Goal: Task Accomplishment & Management: Manage account settings

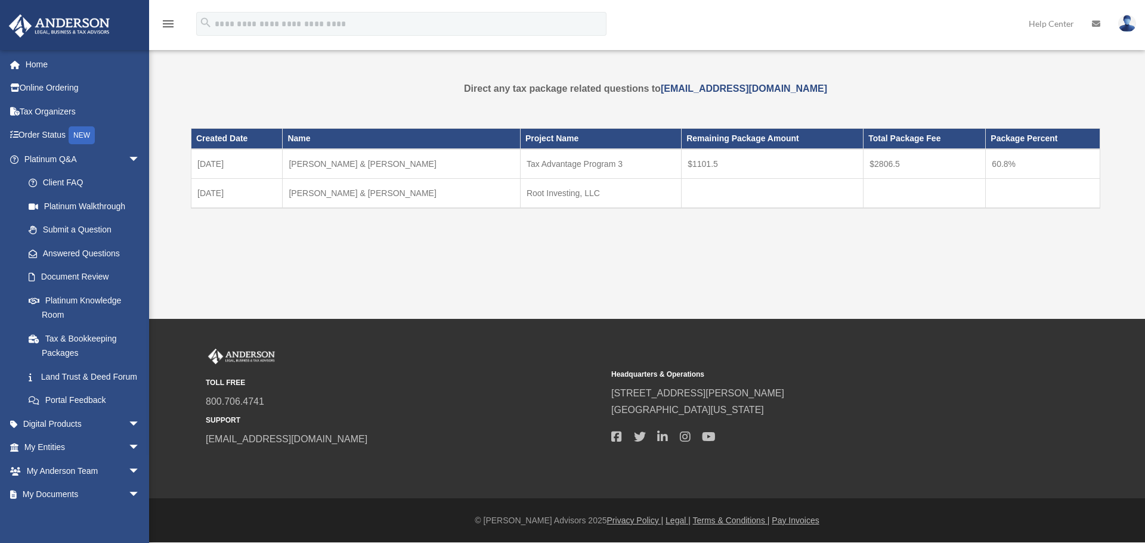
click at [1130, 27] on img at bounding box center [1127, 23] width 18 height 17
click at [805, 12] on div "menu search Site Menu add tanbery@outlook.com My Profile Reset Password Logout …" at bounding box center [572, 29] width 1127 height 41
click at [128, 436] on span "arrow_drop_down" at bounding box center [140, 424] width 24 height 24
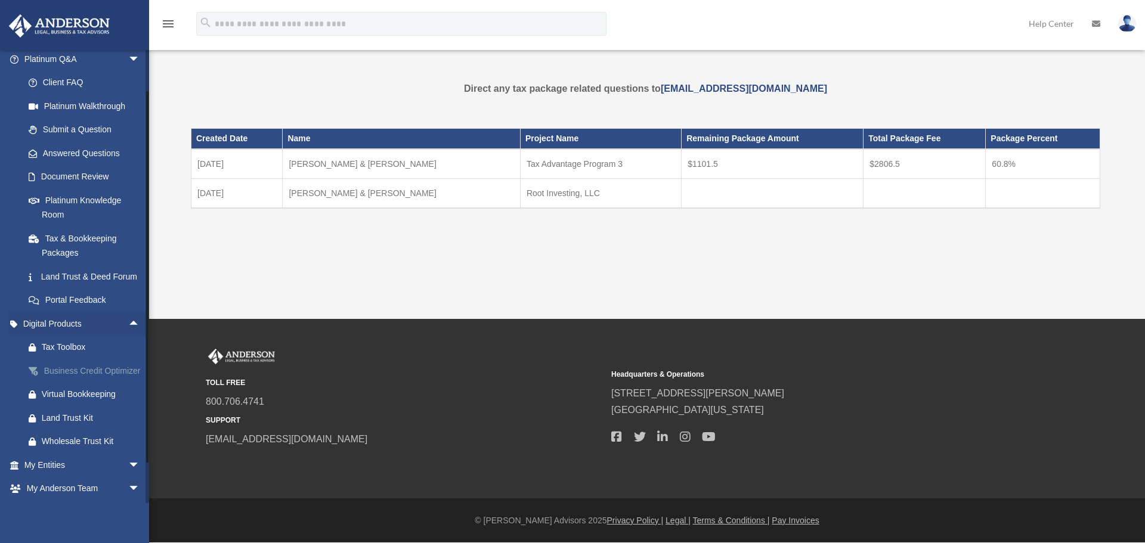
scroll to position [119, 0]
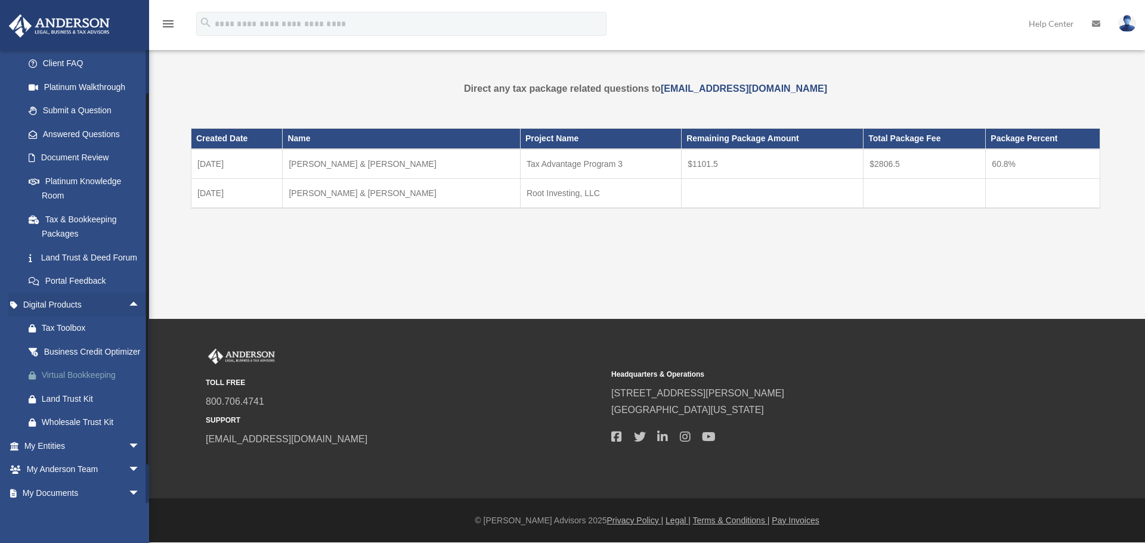
click at [53, 383] on div "Virtual Bookkeeping" at bounding box center [92, 375] width 101 height 15
click at [128, 312] on span "arrow_drop_up" at bounding box center [140, 305] width 24 height 24
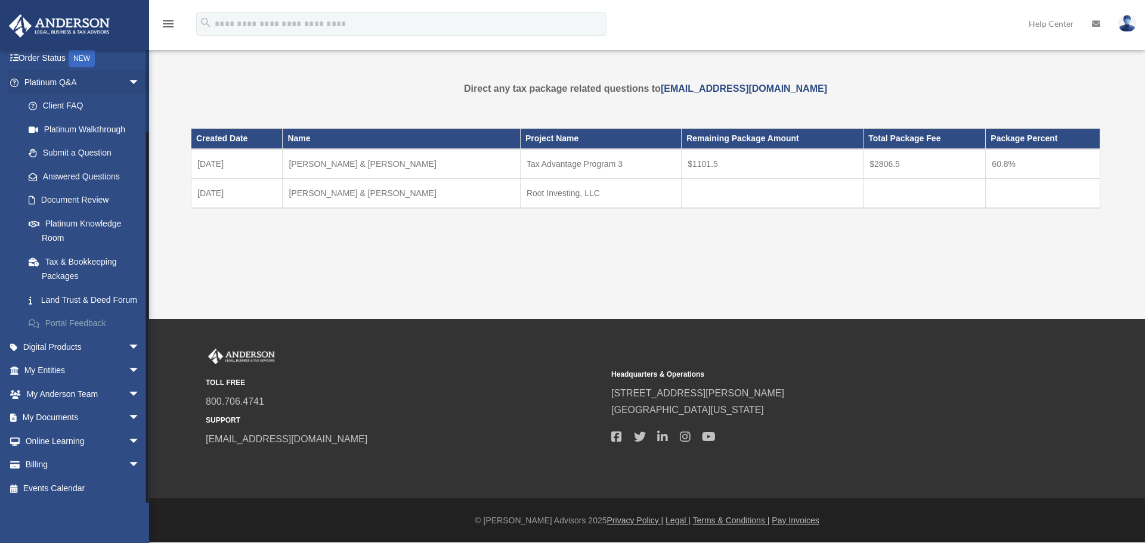
scroll to position [91, 0]
click at [128, 369] on span "arrow_drop_down" at bounding box center [140, 371] width 24 height 24
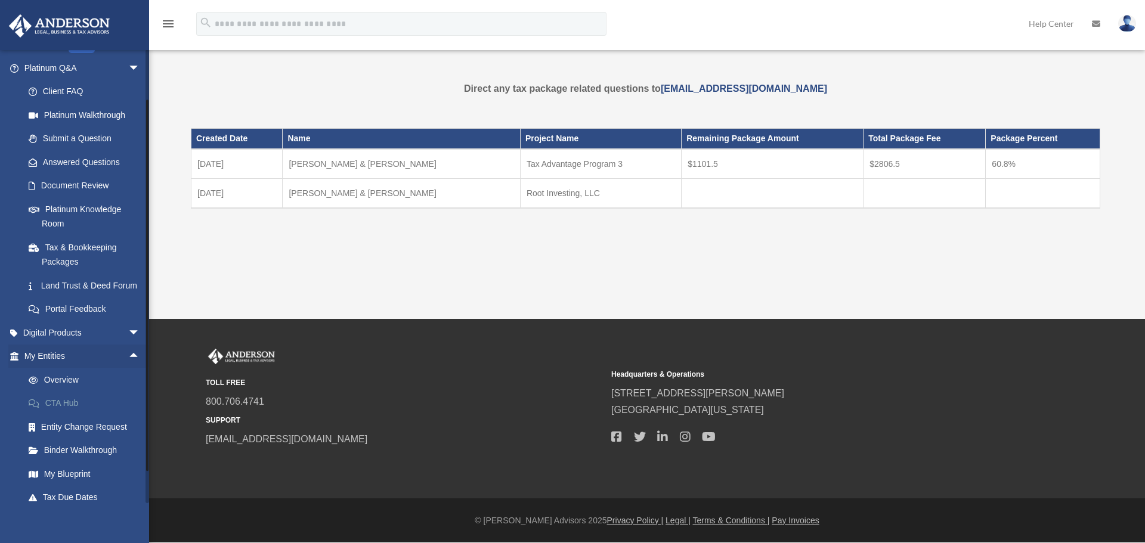
scroll to position [233, 0]
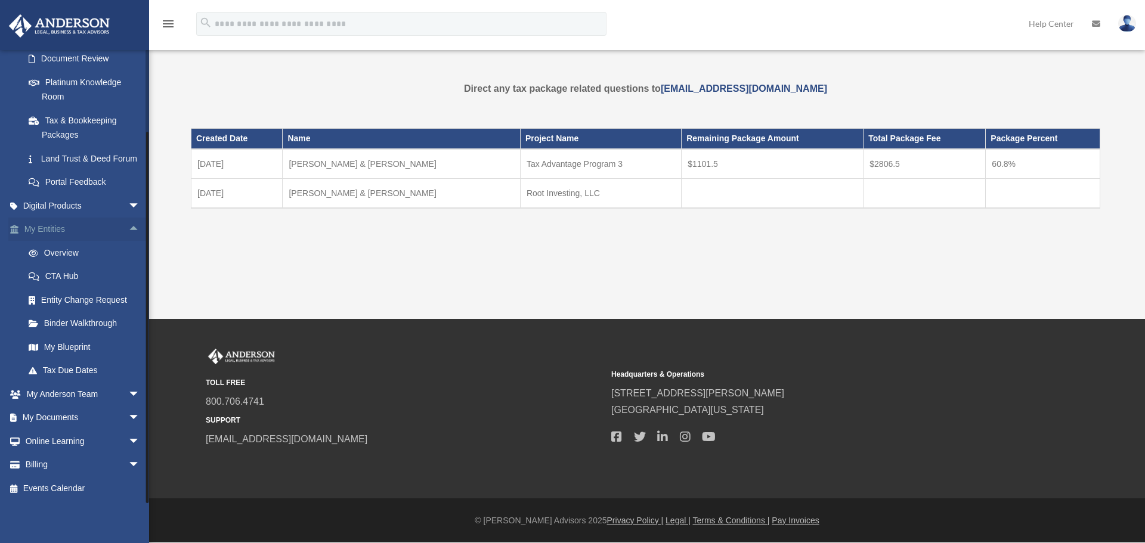
click at [51, 229] on link "My Entities arrow_drop_up" at bounding box center [83, 230] width 150 height 24
click at [59, 249] on link "Overview" at bounding box center [87, 253] width 141 height 24
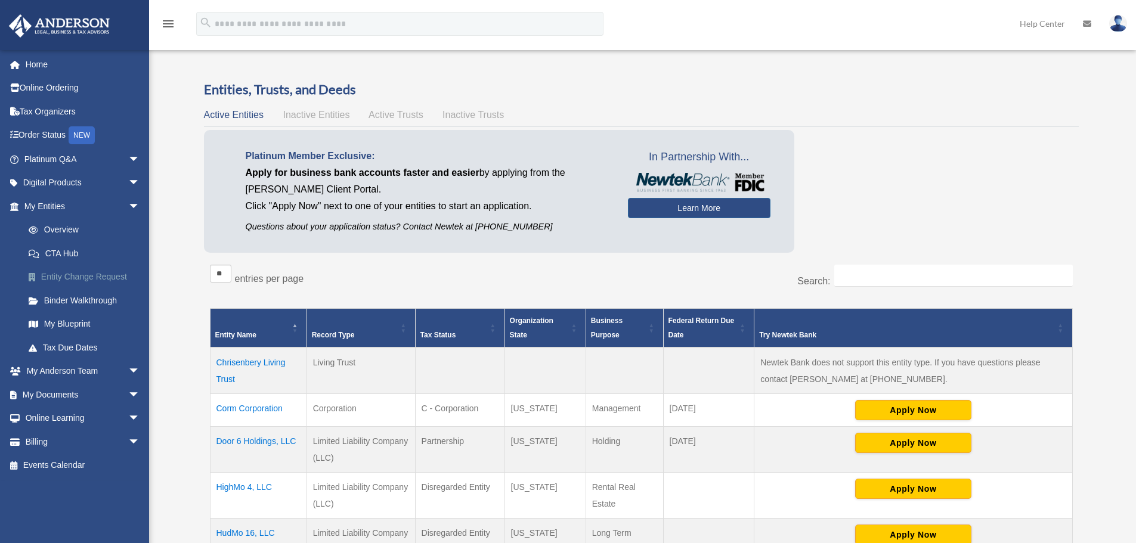
click at [73, 278] on link "Entity Change Request" at bounding box center [87, 277] width 141 height 24
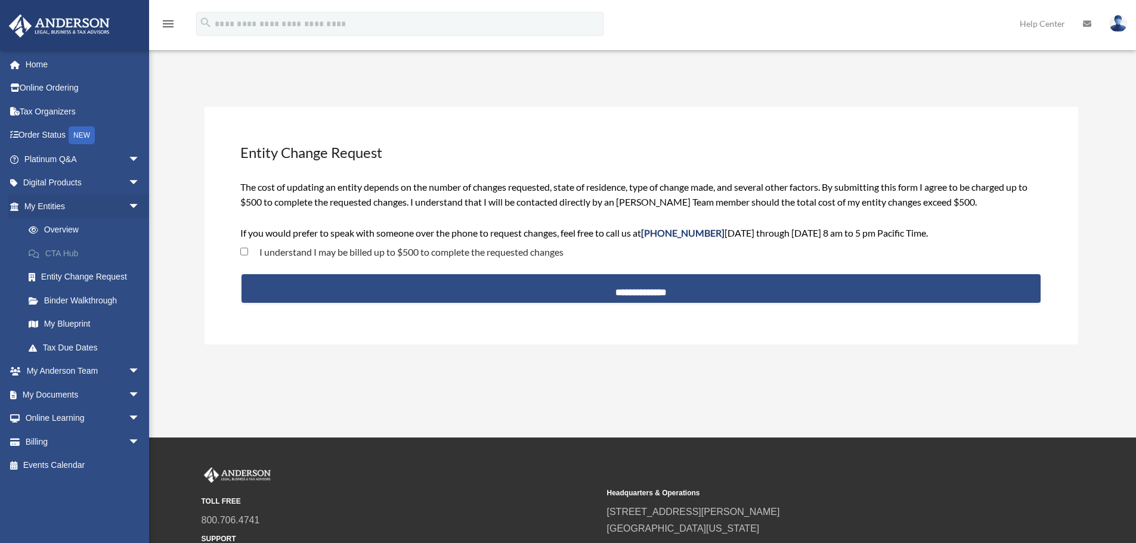
click at [61, 251] on link "CTA Hub" at bounding box center [87, 253] width 141 height 24
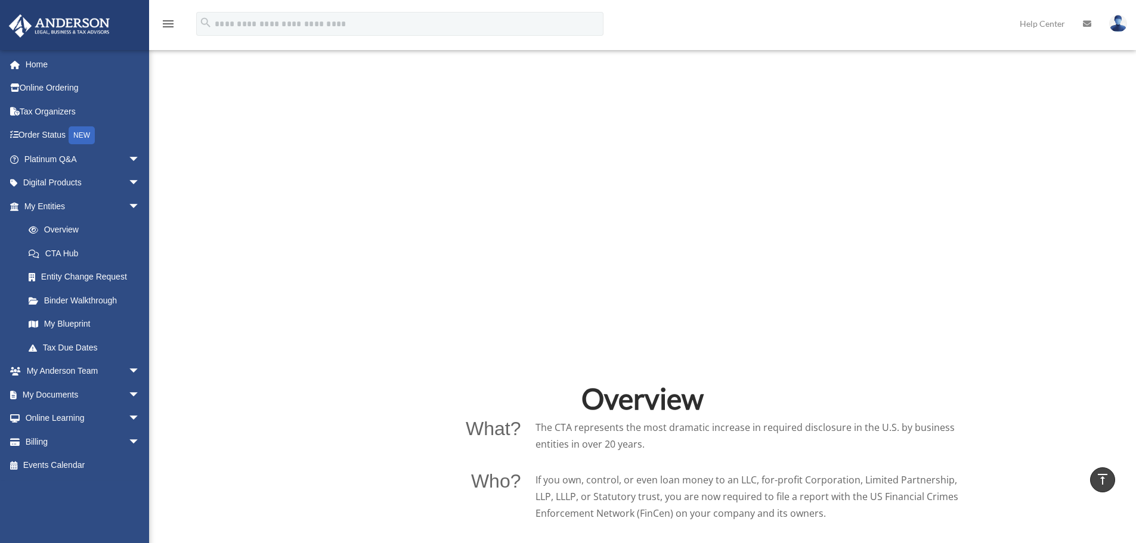
scroll to position [238, 0]
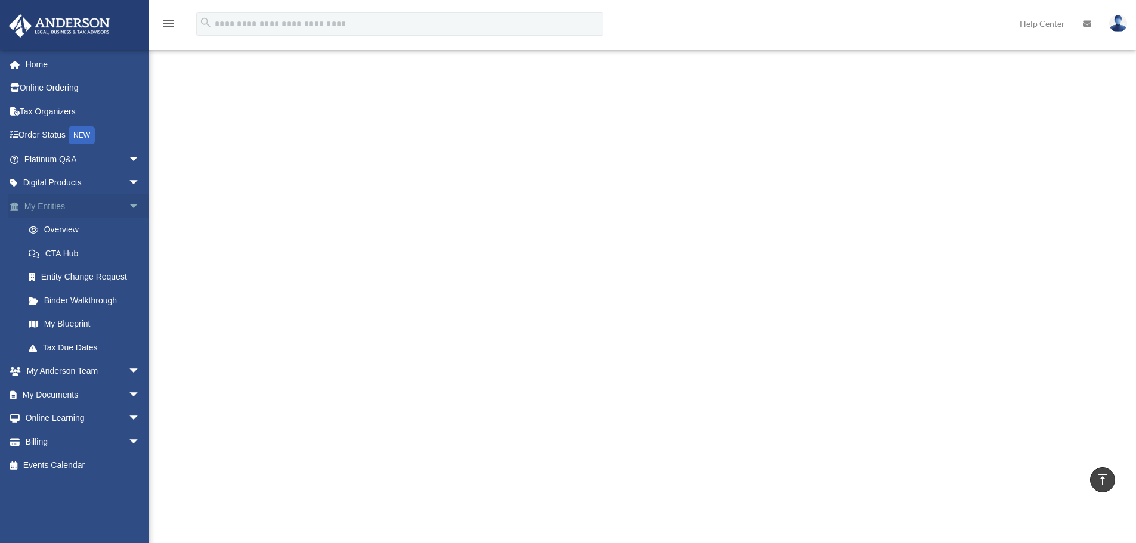
click at [128, 204] on span "arrow_drop_down" at bounding box center [140, 206] width 24 height 24
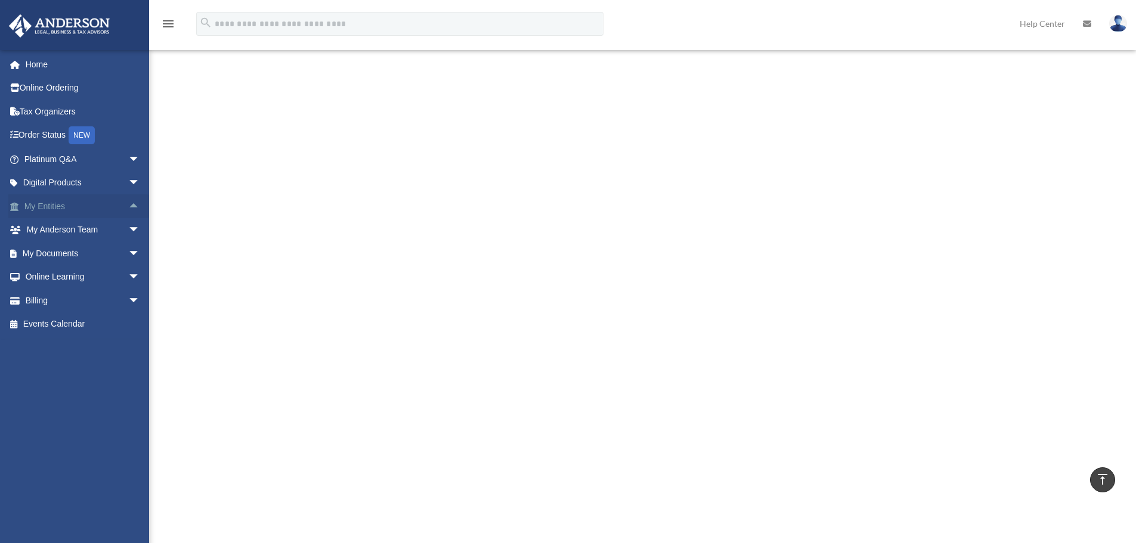
scroll to position [238, 0]
click at [128, 299] on span "arrow_drop_down" at bounding box center [140, 301] width 24 height 24
click at [128, 299] on span "arrow_drop_up" at bounding box center [140, 301] width 24 height 24
click at [36, 64] on link "Home" at bounding box center [83, 64] width 150 height 24
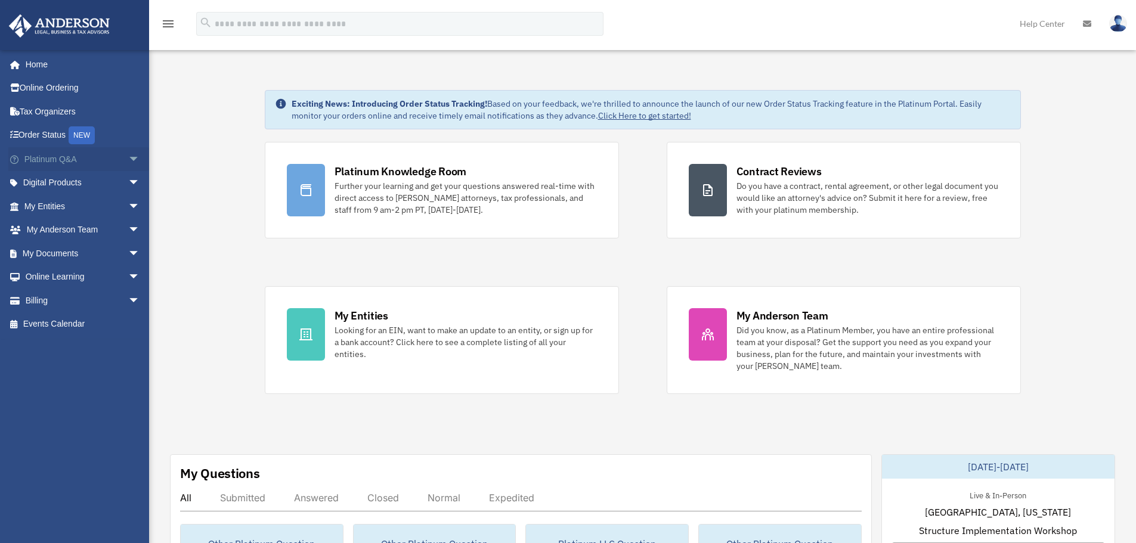
click at [128, 159] on span "arrow_drop_down" at bounding box center [140, 159] width 24 height 24
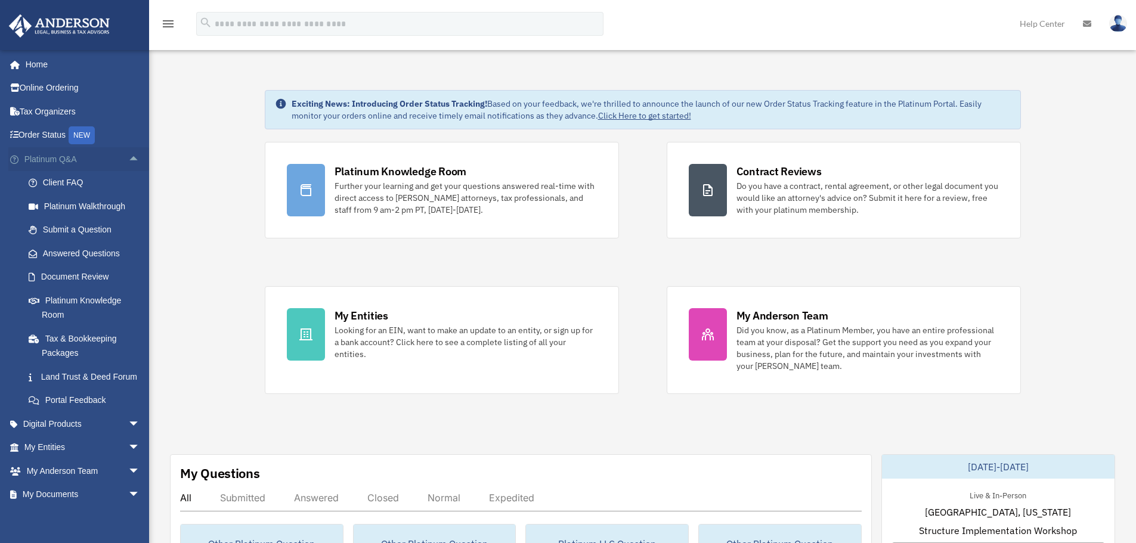
click at [128, 158] on span "arrow_drop_up" at bounding box center [140, 159] width 24 height 24
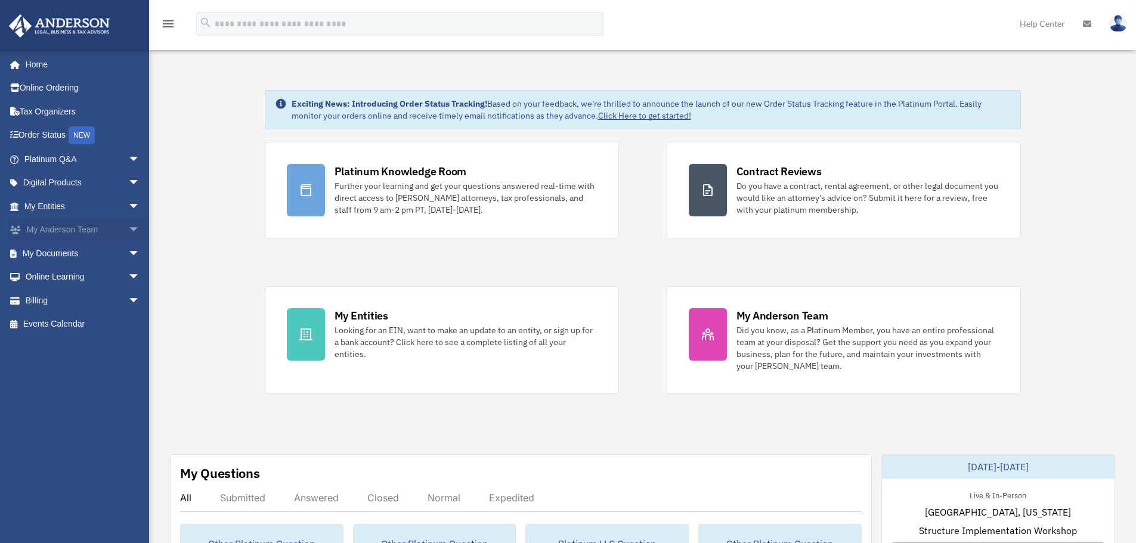
click at [128, 227] on span "arrow_drop_down" at bounding box center [140, 230] width 24 height 24
click at [66, 231] on link "My Anderson Team arrow_drop_up" at bounding box center [83, 230] width 150 height 24
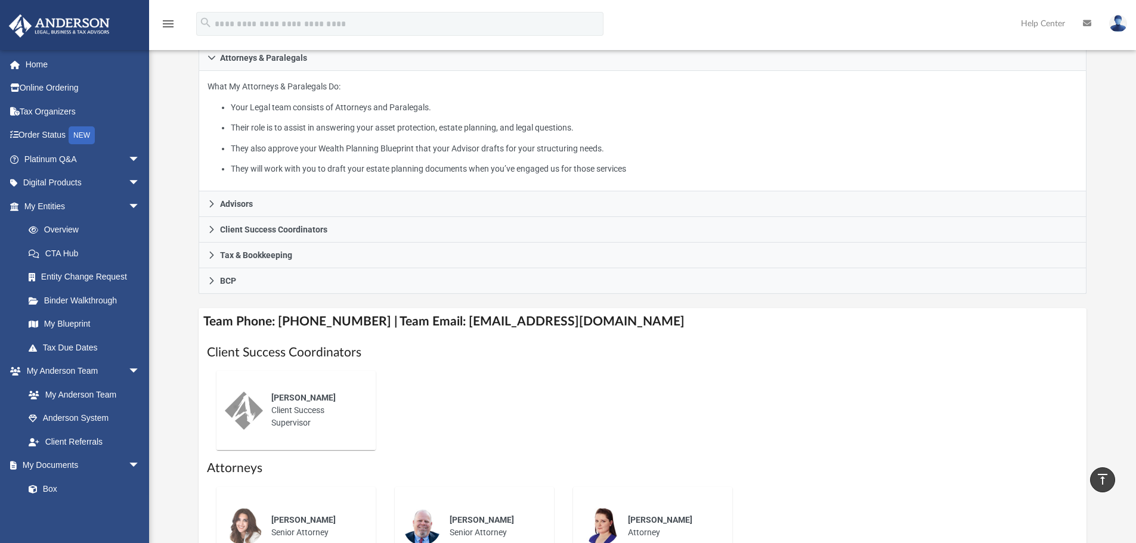
scroll to position [179, 0]
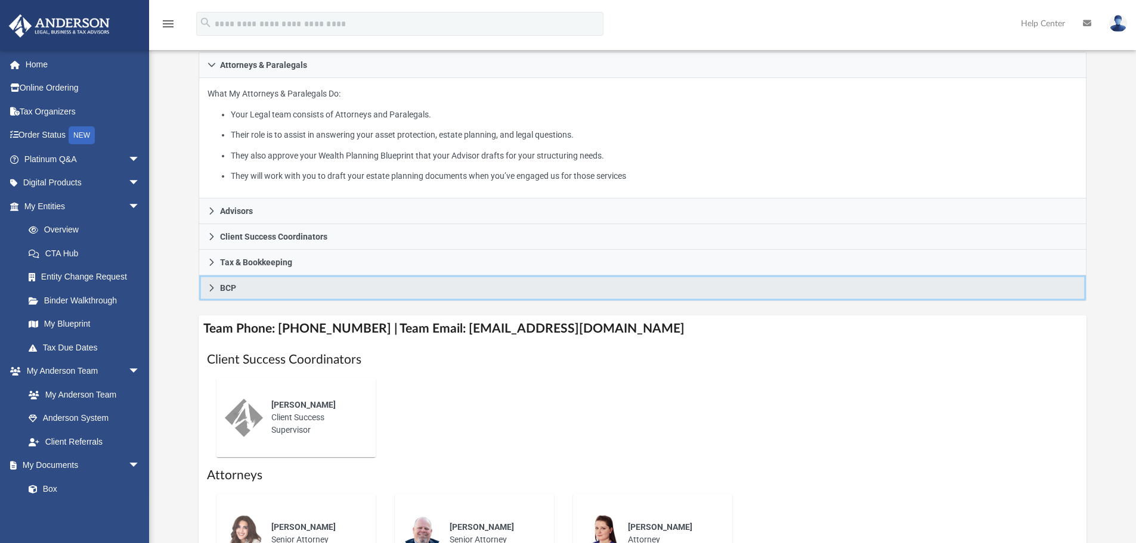
click at [210, 293] on link "BCP" at bounding box center [643, 288] width 888 height 26
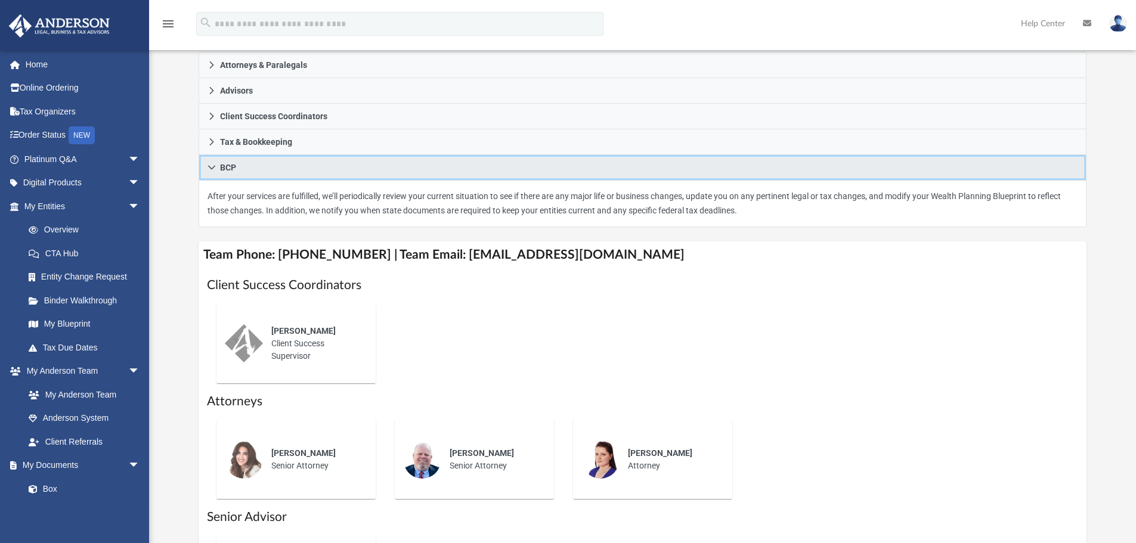
click at [211, 169] on icon at bounding box center [211, 168] width 7 height 4
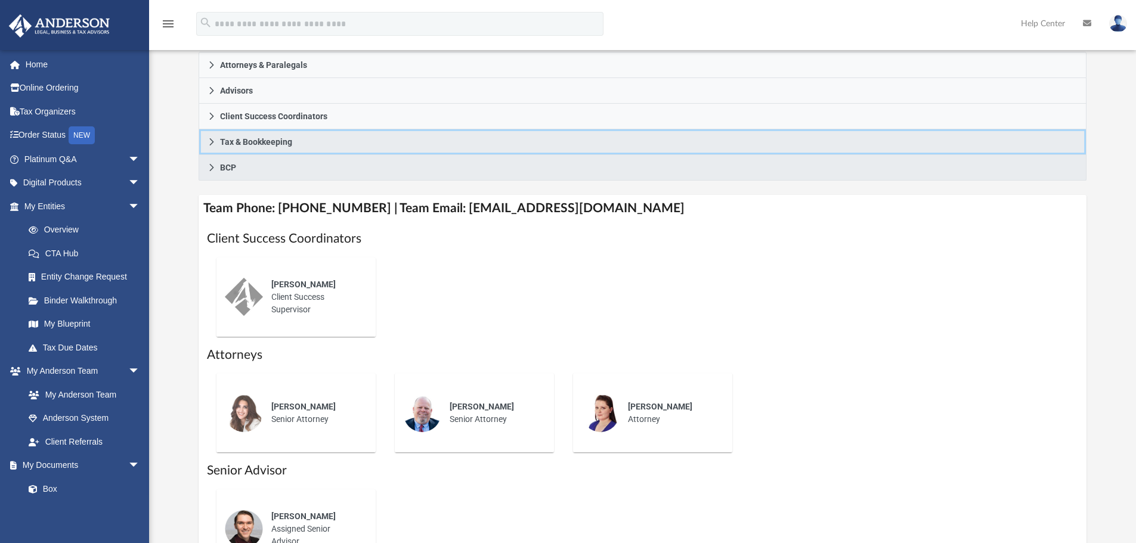
click at [212, 141] on icon at bounding box center [211, 141] width 4 height 7
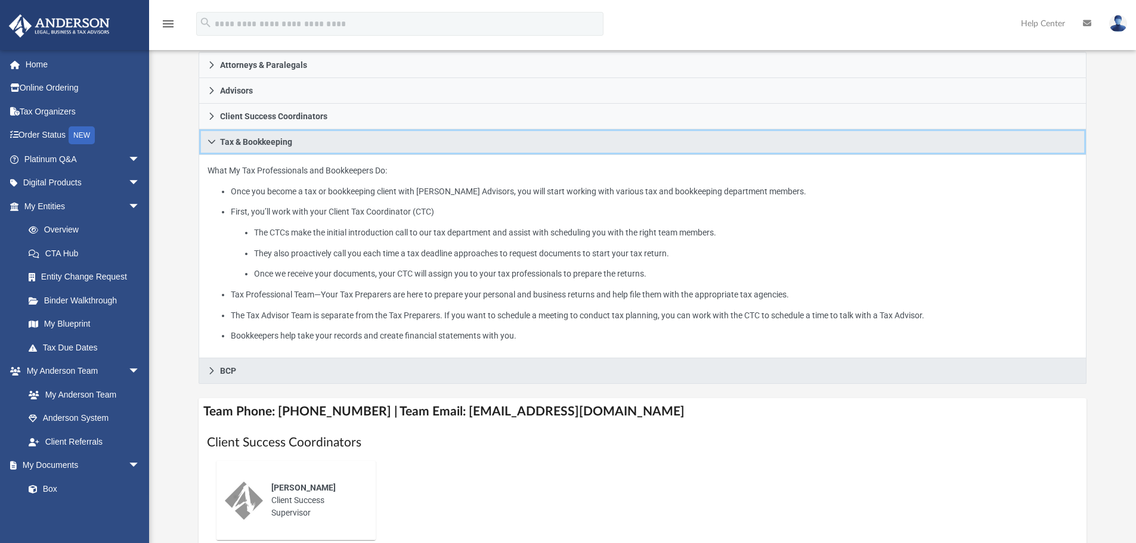
click at [211, 141] on icon at bounding box center [211, 142] width 8 height 8
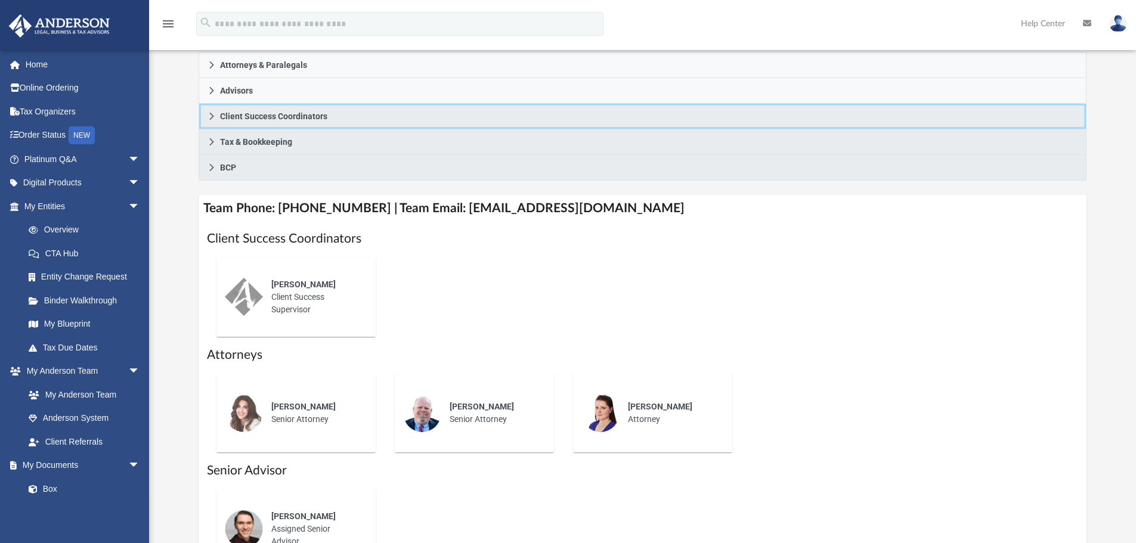
click at [213, 117] on icon at bounding box center [211, 116] width 4 height 7
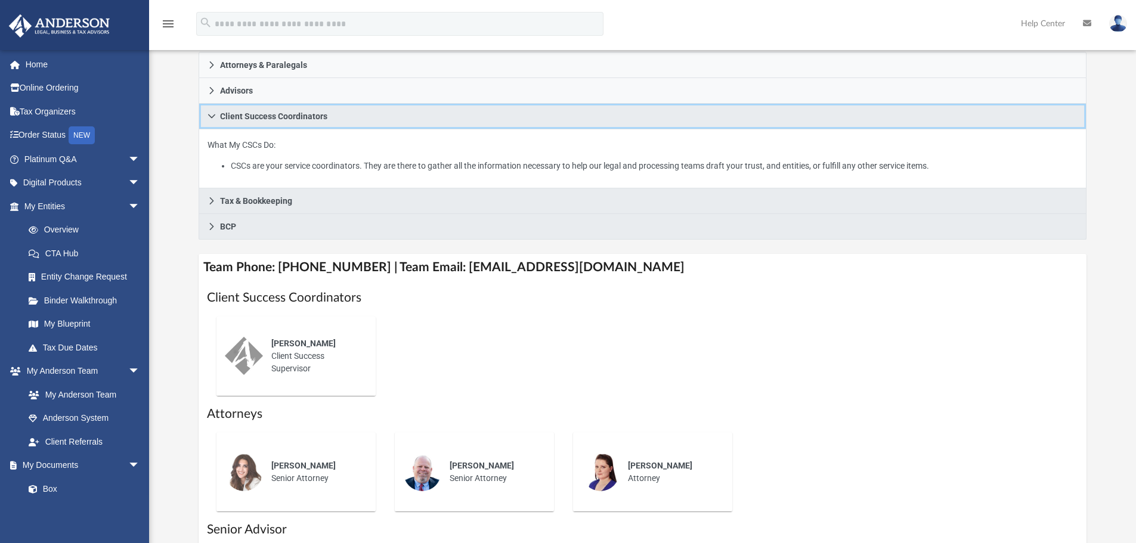
click at [213, 116] on icon at bounding box center [211, 116] width 7 height 4
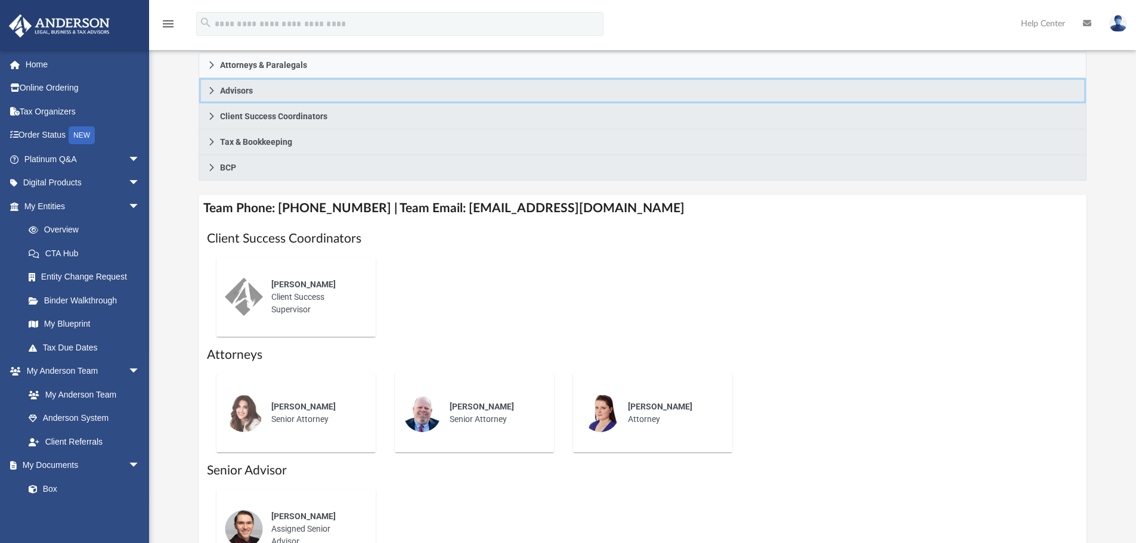
click at [213, 91] on icon at bounding box center [211, 90] width 4 height 7
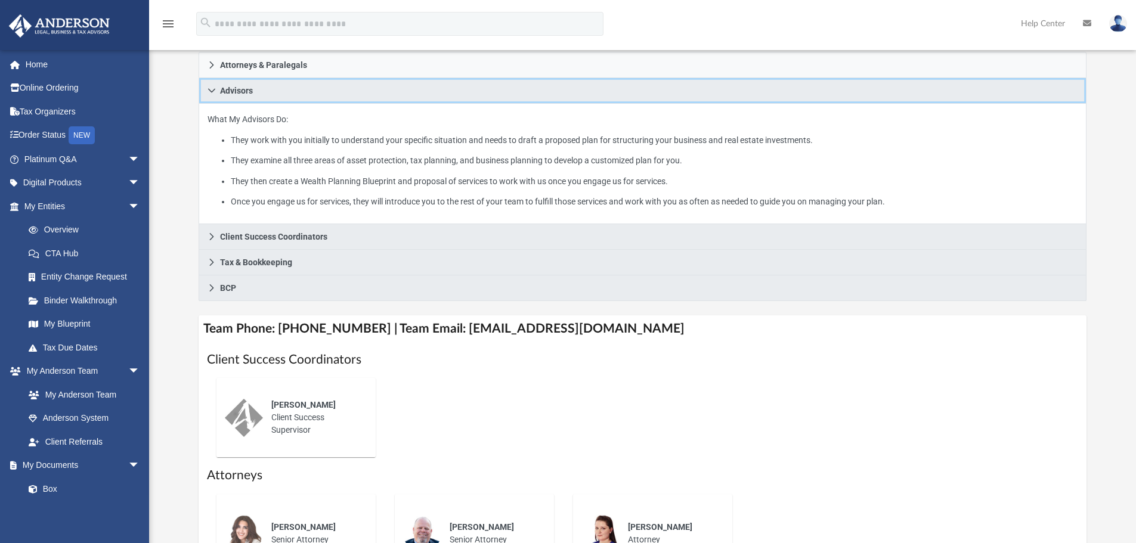
click at [213, 91] on icon at bounding box center [211, 91] width 7 height 4
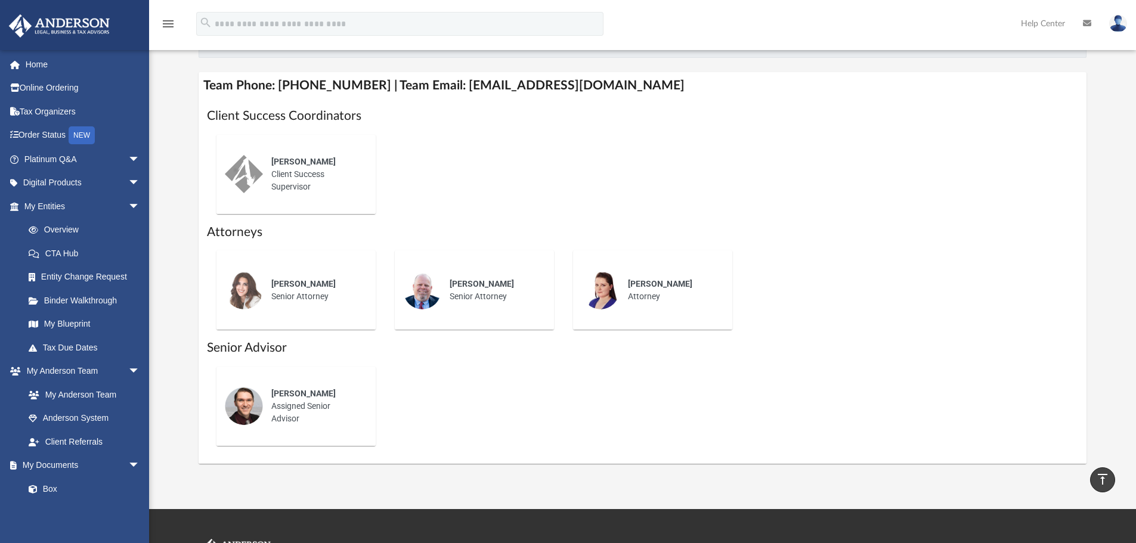
scroll to position [63, 0]
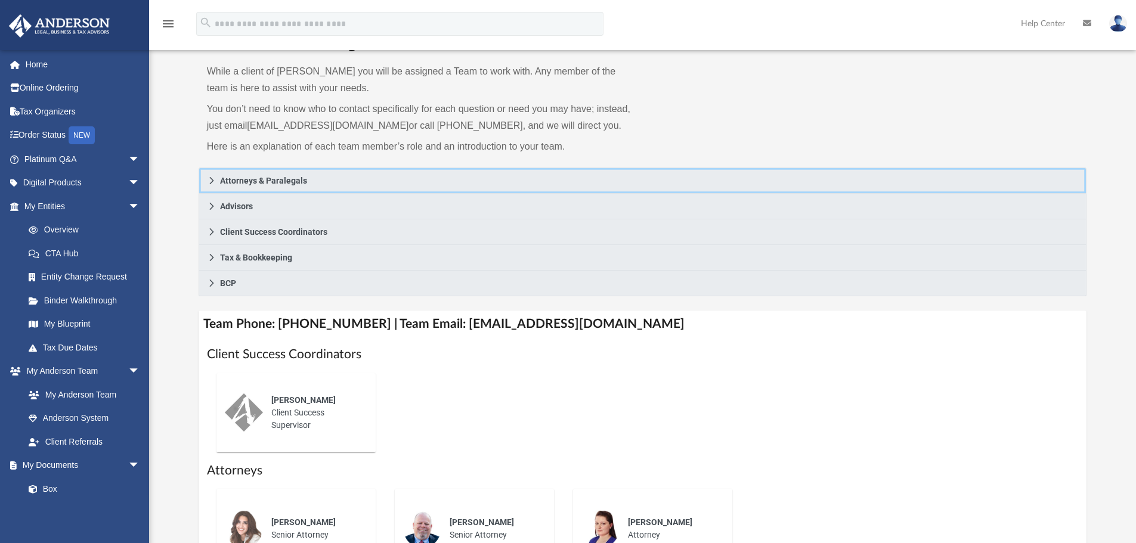
click at [212, 179] on icon at bounding box center [211, 180] width 4 height 7
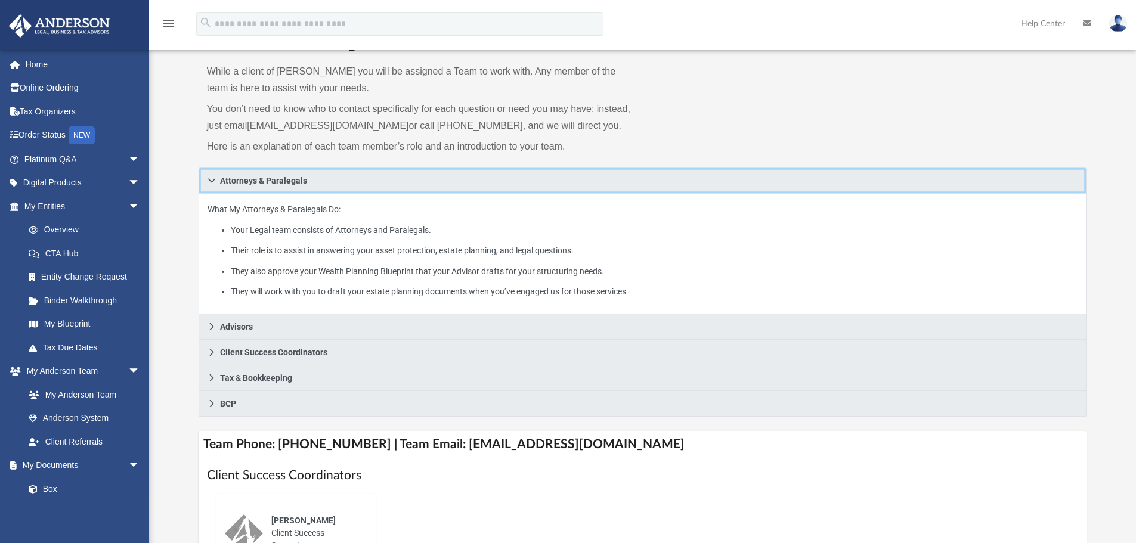
click at [212, 179] on icon at bounding box center [211, 180] width 8 height 8
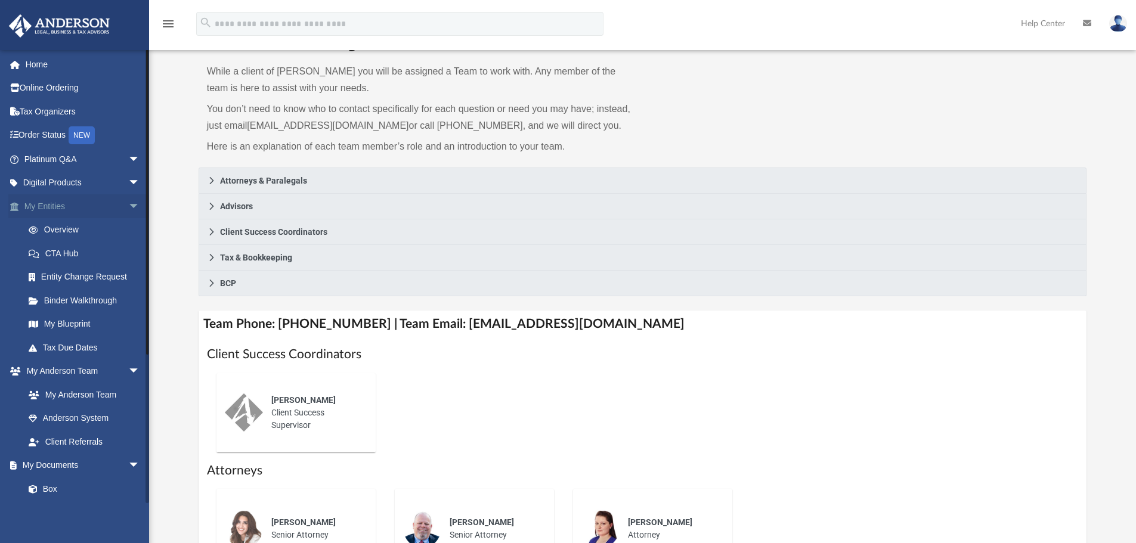
click at [128, 203] on span "arrow_drop_down" at bounding box center [140, 206] width 24 height 24
click at [67, 254] on link "My Anderson Team" at bounding box center [87, 253] width 141 height 24
click at [67, 277] on link "Anderson System" at bounding box center [87, 277] width 141 height 24
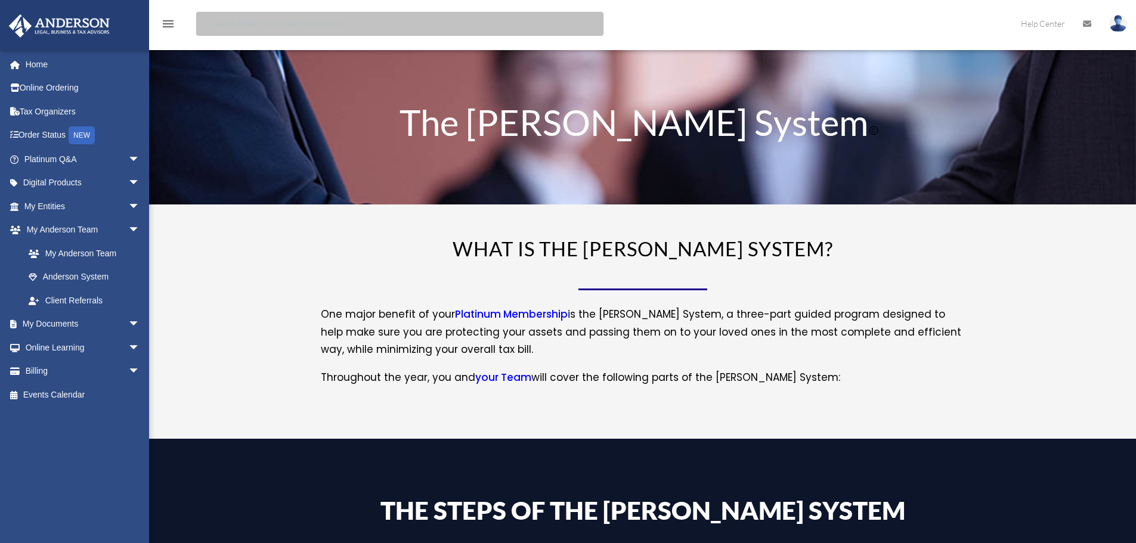
click at [277, 26] on input "search" at bounding box center [399, 24] width 407 height 24
type input "**********"
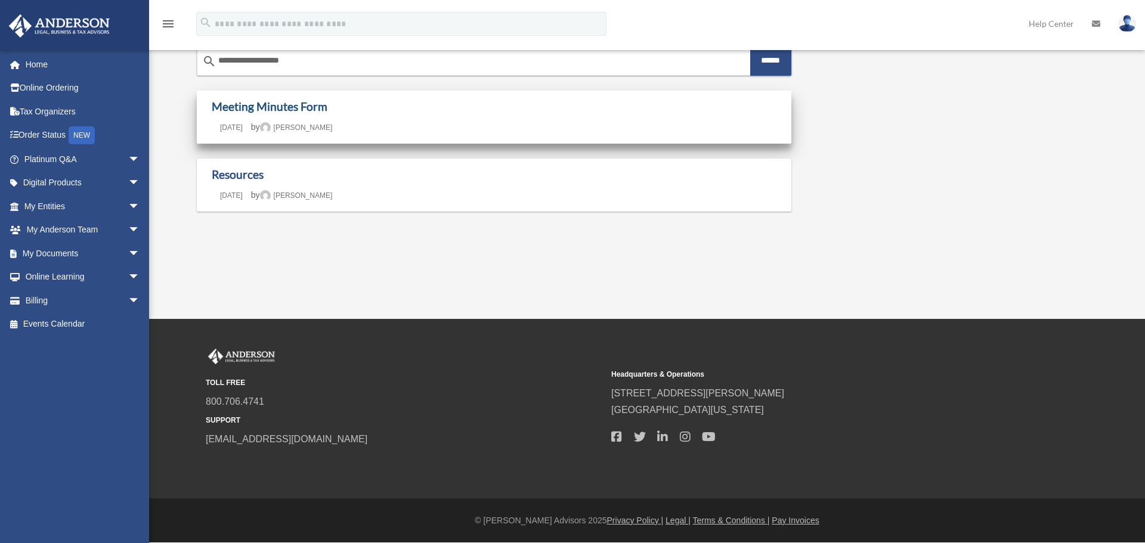
click at [263, 108] on link "Meeting Minutes Form" at bounding box center [270, 107] width 116 height 14
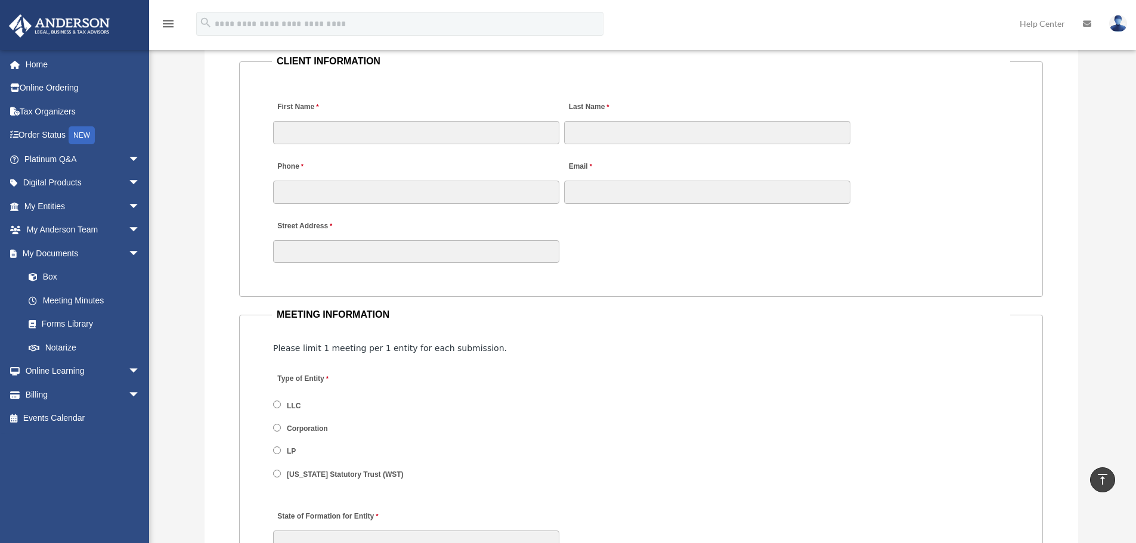
scroll to position [1192, 0]
click at [57, 254] on link "My Documents arrow_drop_down" at bounding box center [83, 253] width 150 height 24
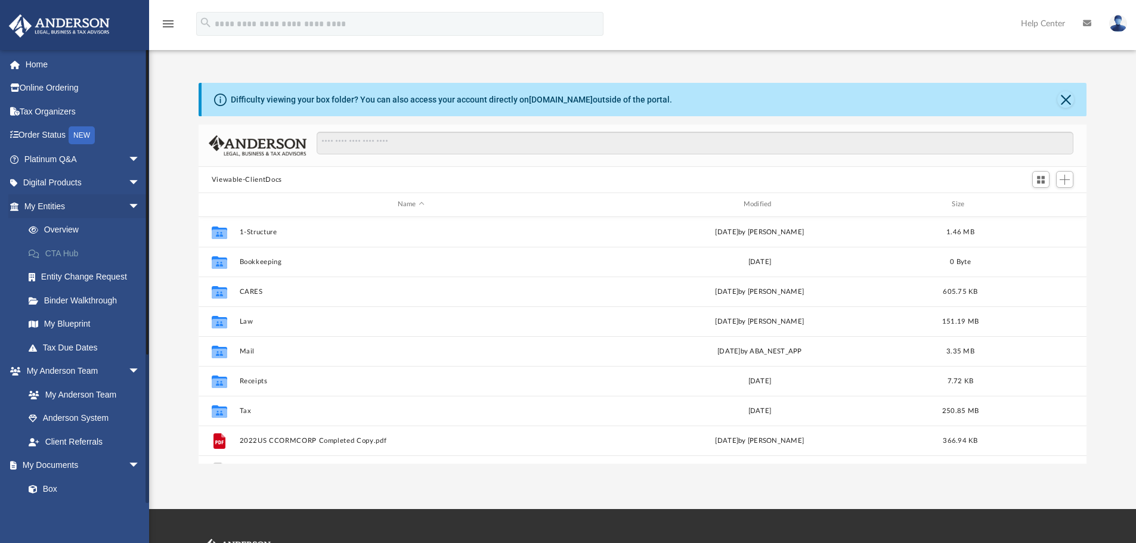
scroll to position [262, 879]
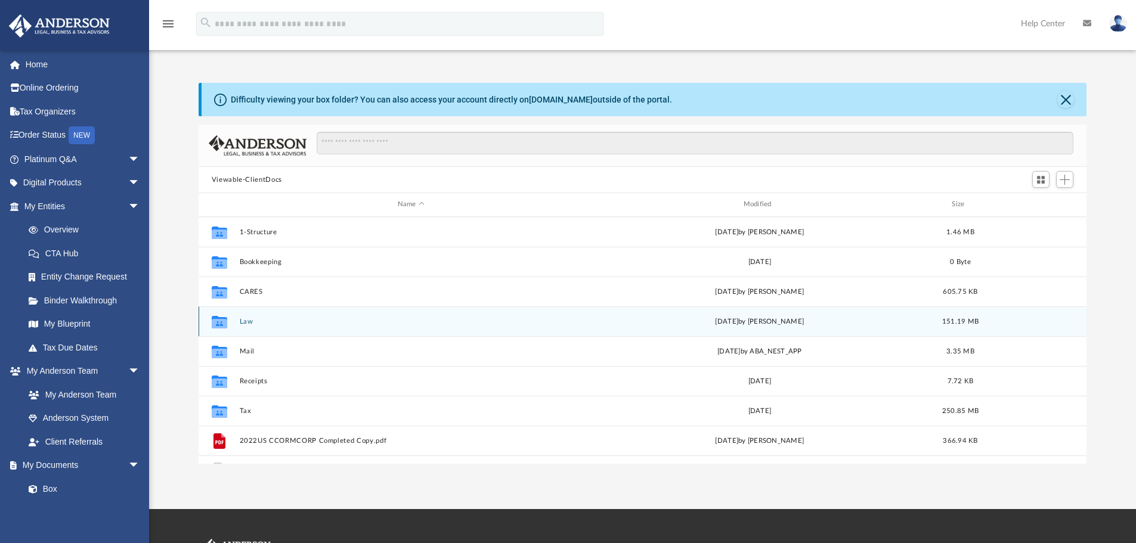
click at [248, 320] on button "Law" at bounding box center [410, 322] width 343 height 8
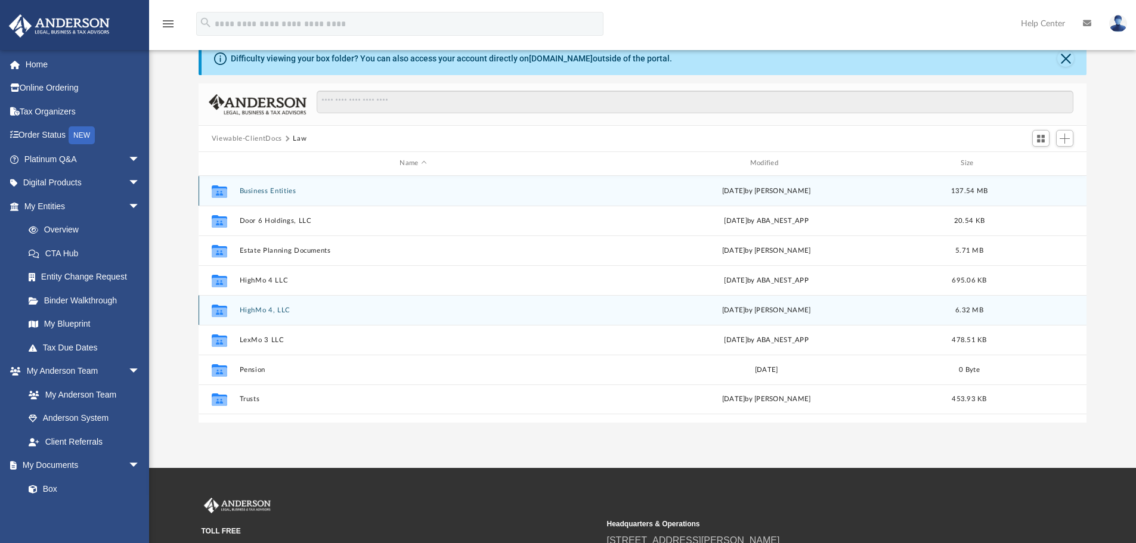
scroll to position [60, 0]
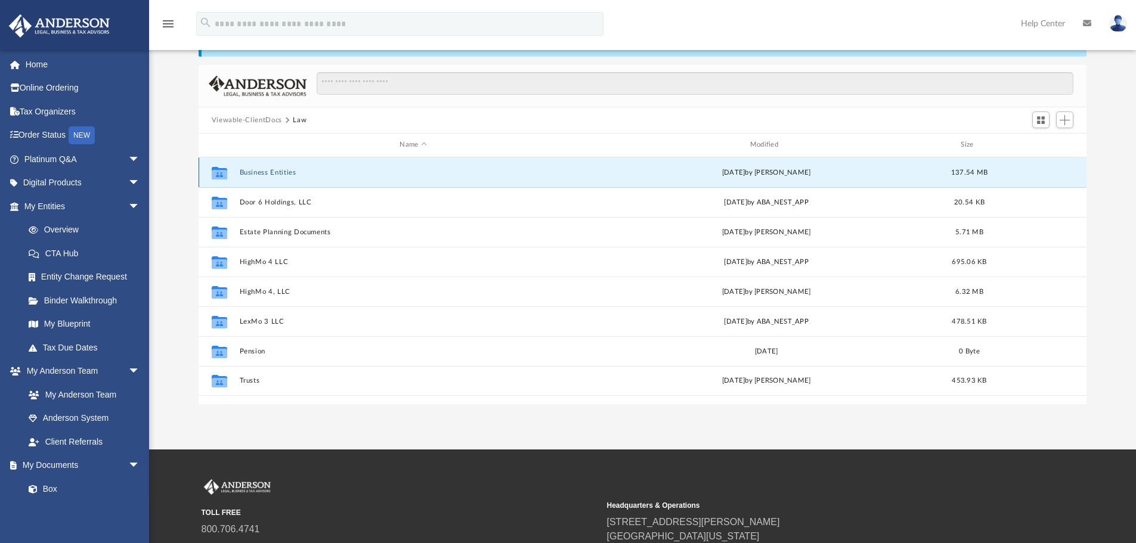
click at [268, 172] on button "Business Entities" at bounding box center [413, 173] width 348 height 8
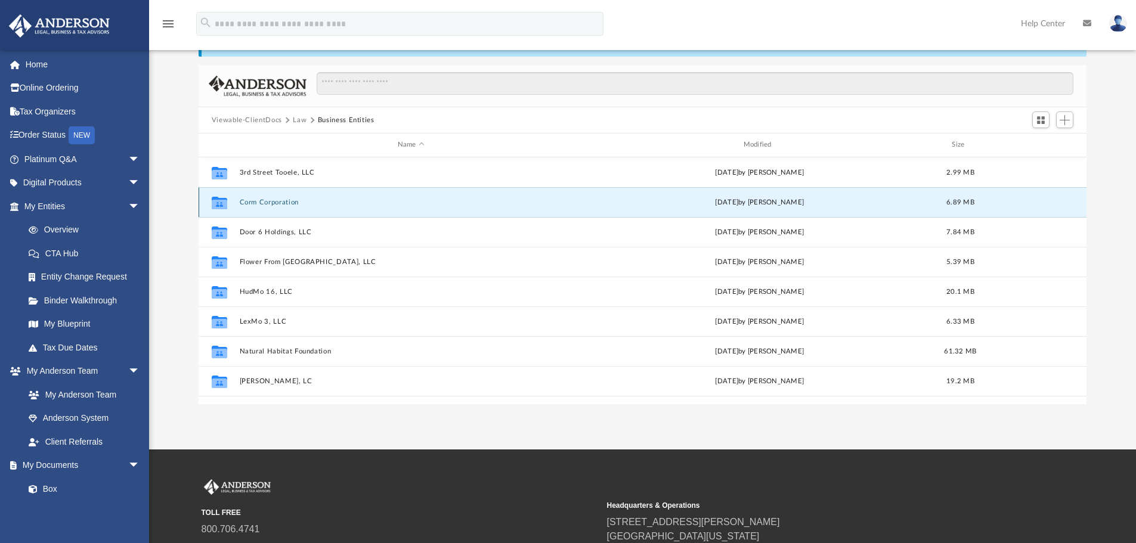
click at [272, 204] on button "Corm Corporation" at bounding box center [410, 203] width 343 height 8
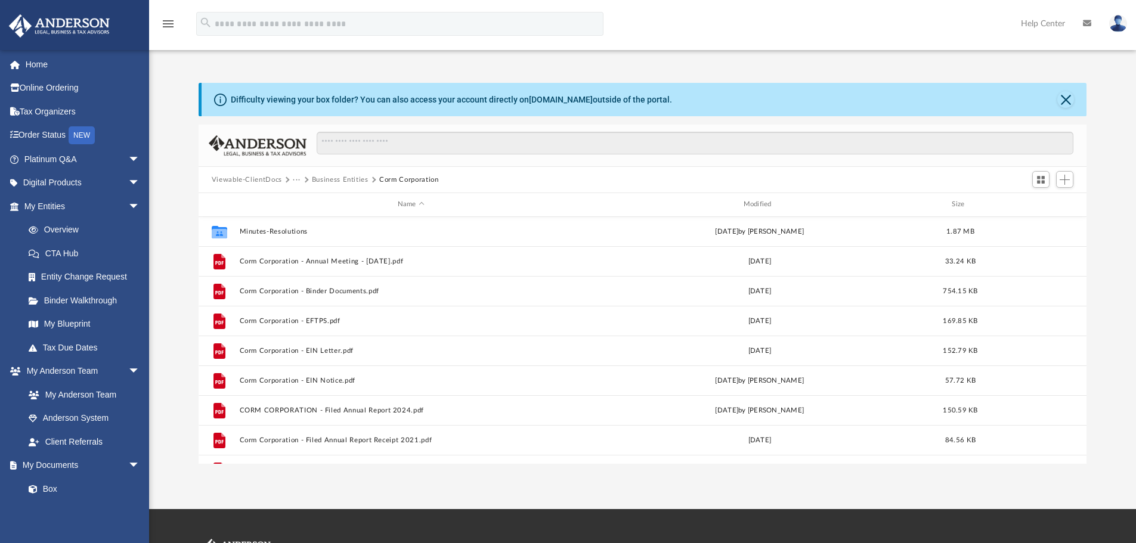
scroll to position [0, 0]
click at [39, 61] on link "Home" at bounding box center [83, 64] width 150 height 24
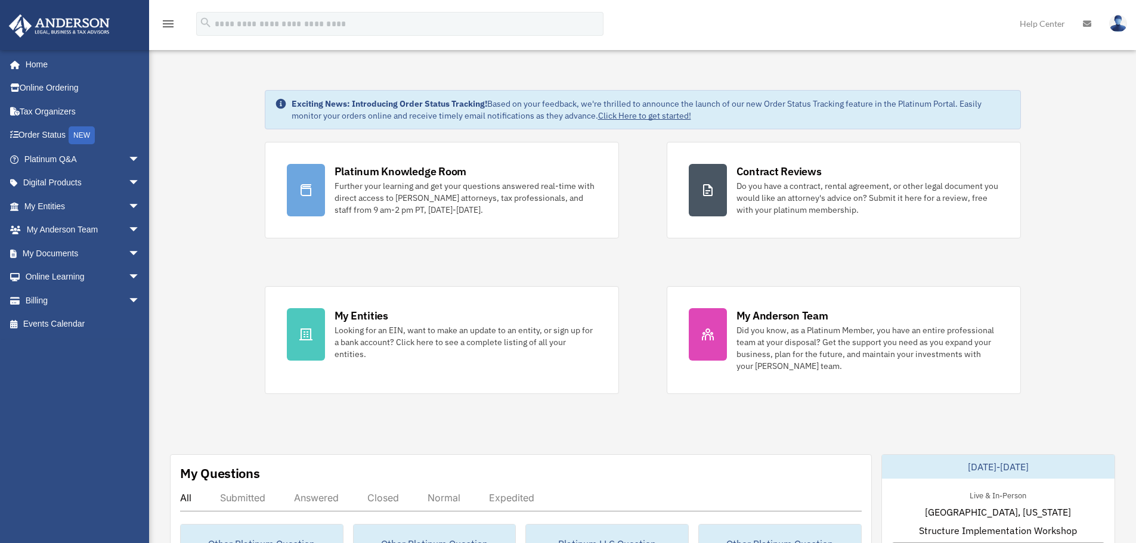
click at [1121, 25] on img at bounding box center [1118, 23] width 18 height 17
click at [915, 55] on link "My Profile" at bounding box center [923, 56] width 119 height 24
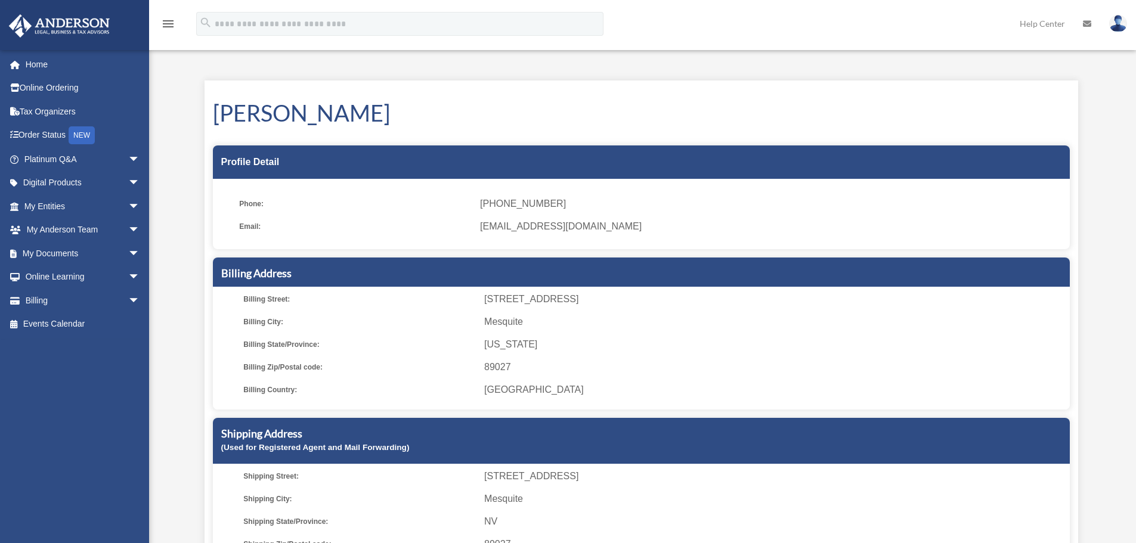
click at [167, 26] on icon "menu" at bounding box center [168, 24] width 14 height 14
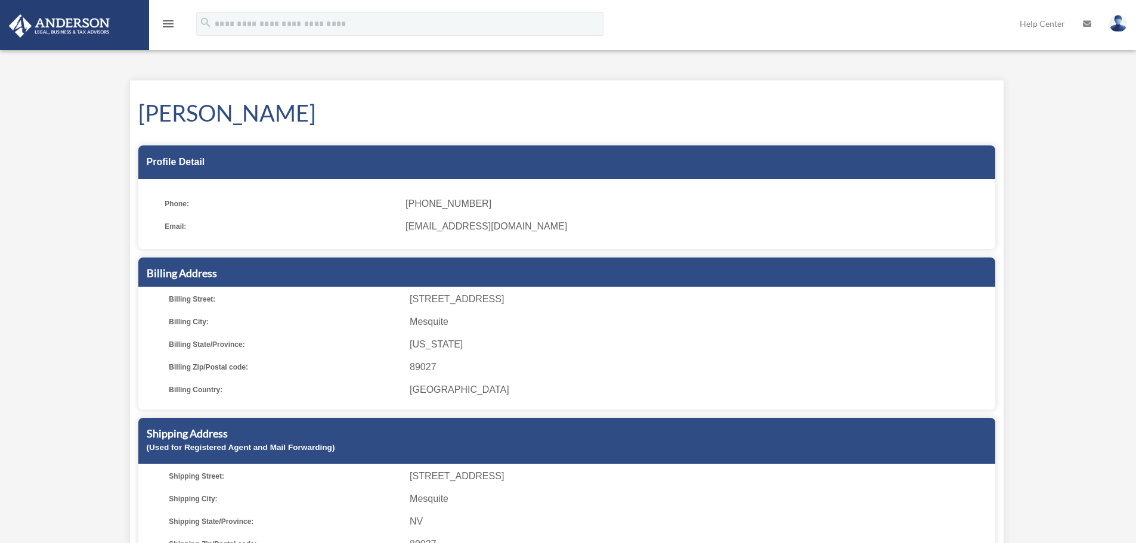
click at [167, 26] on icon "menu" at bounding box center [168, 24] width 14 height 14
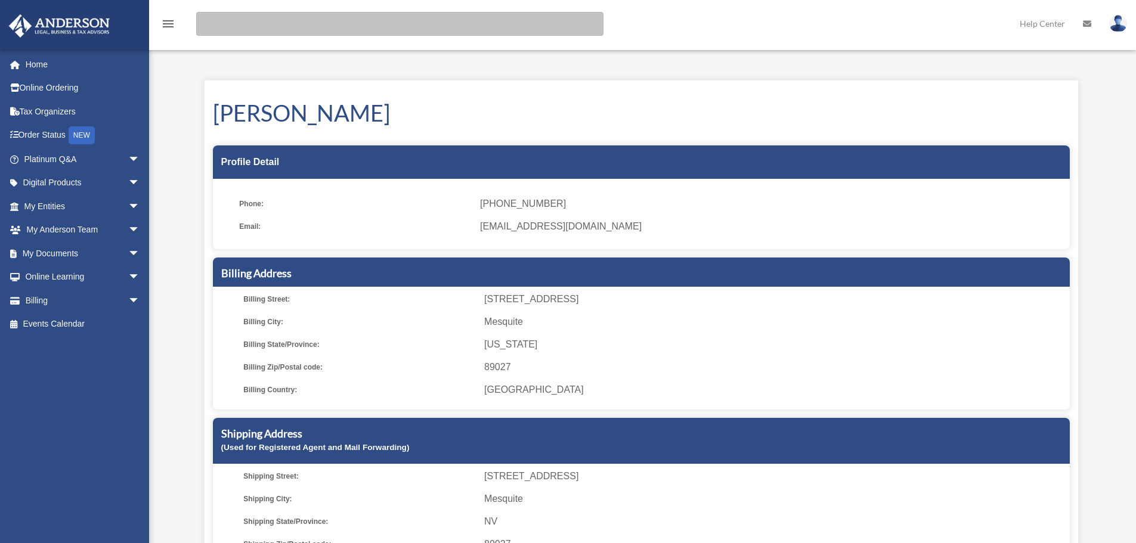
click at [228, 22] on input "search" at bounding box center [399, 24] width 407 height 24
type input "**********"
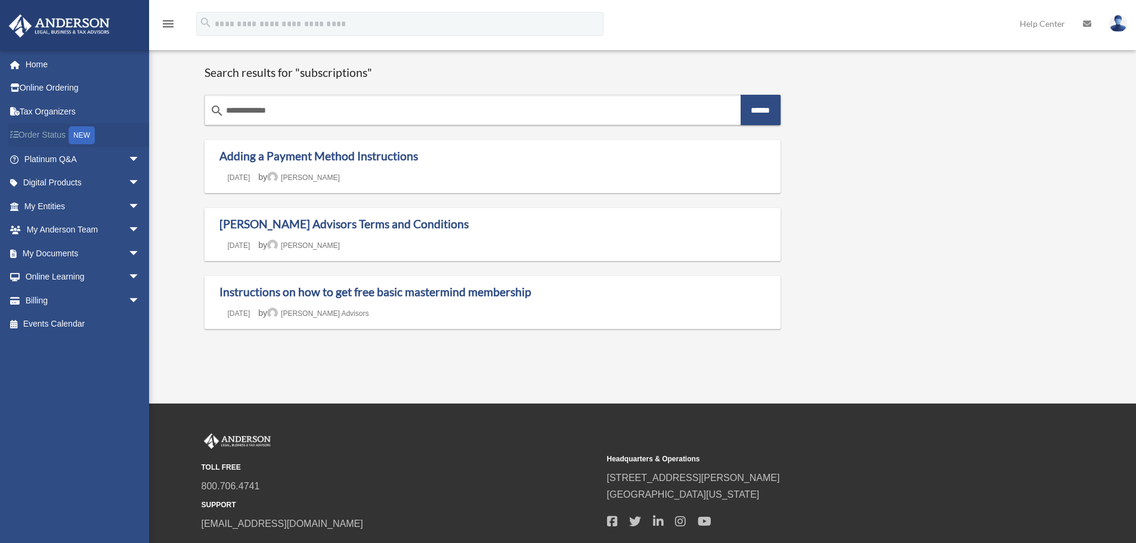
click at [47, 137] on link "Order Status NEW" at bounding box center [83, 135] width 150 height 24
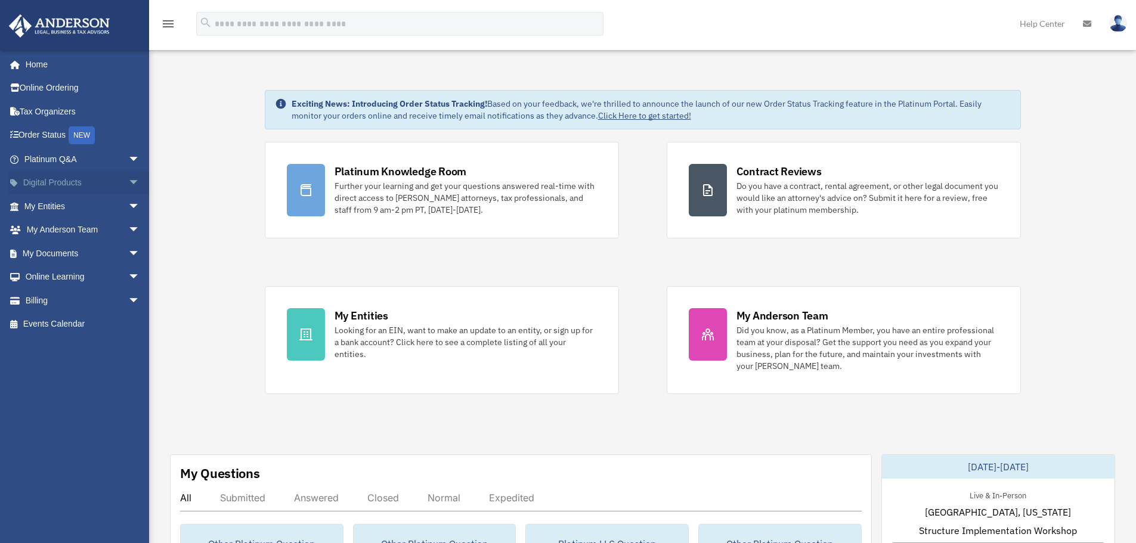
click at [63, 183] on link "Digital Products arrow_drop_down" at bounding box center [83, 183] width 150 height 24
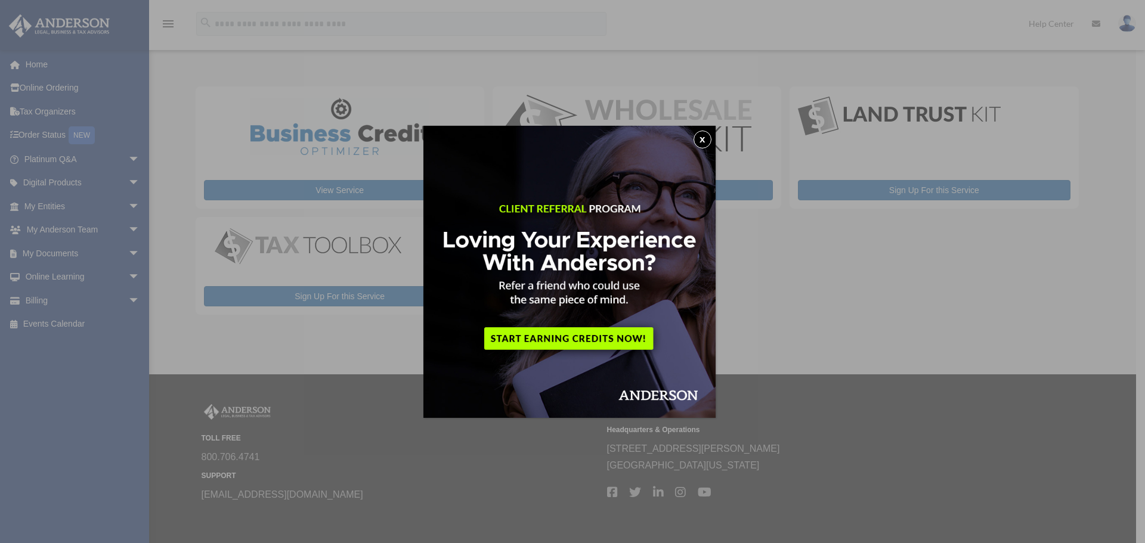
click at [704, 138] on button "x" at bounding box center [702, 140] width 18 height 18
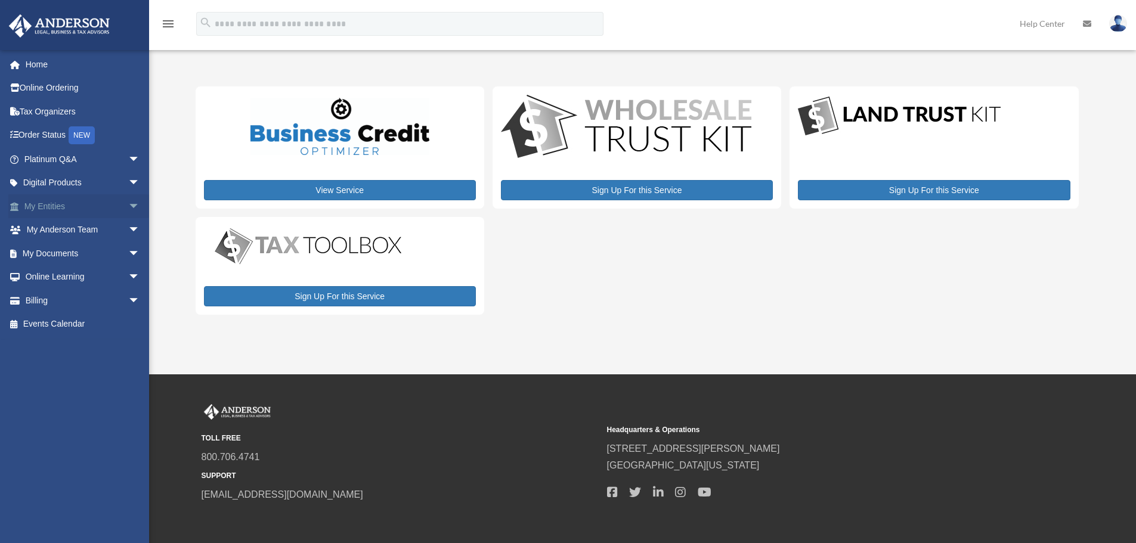
click at [128, 204] on span "arrow_drop_down" at bounding box center [140, 206] width 24 height 24
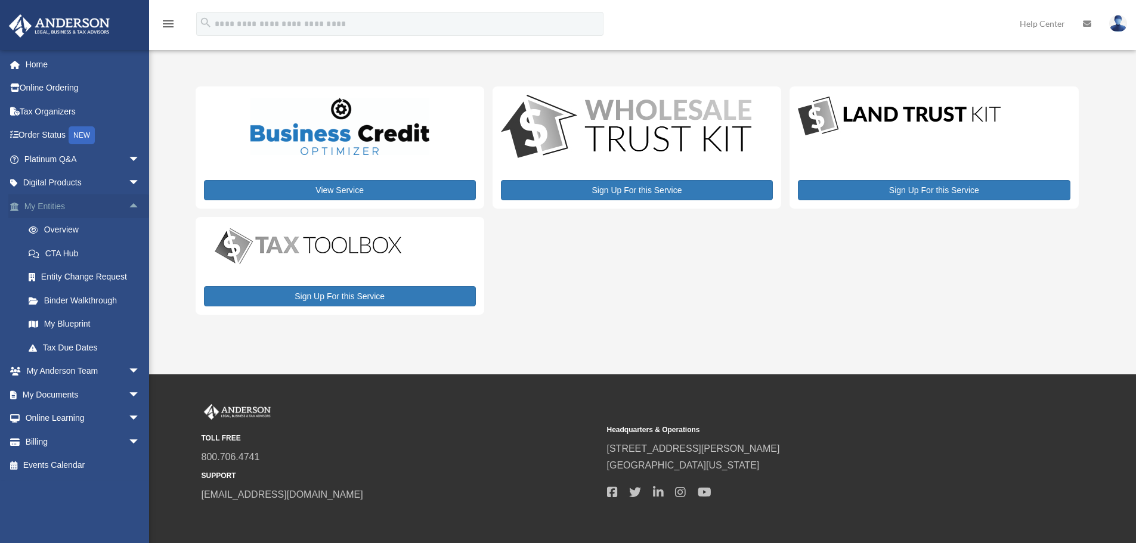
click at [128, 204] on span "arrow_drop_up" at bounding box center [140, 206] width 24 height 24
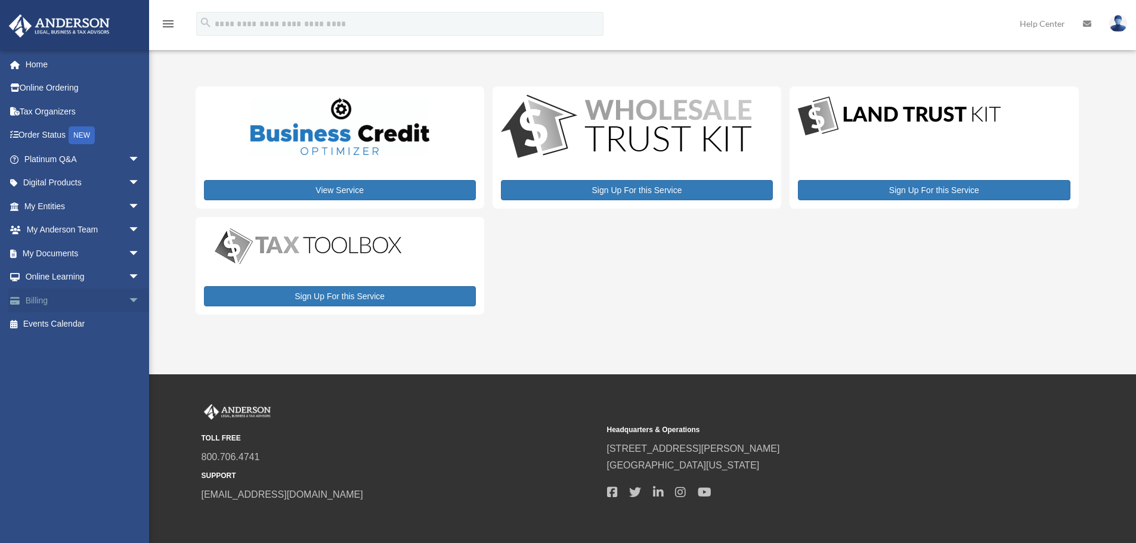
click at [128, 300] on span "arrow_drop_down" at bounding box center [140, 301] width 24 height 24
click at [60, 324] on link "$ Open Invoices" at bounding box center [87, 324] width 141 height 24
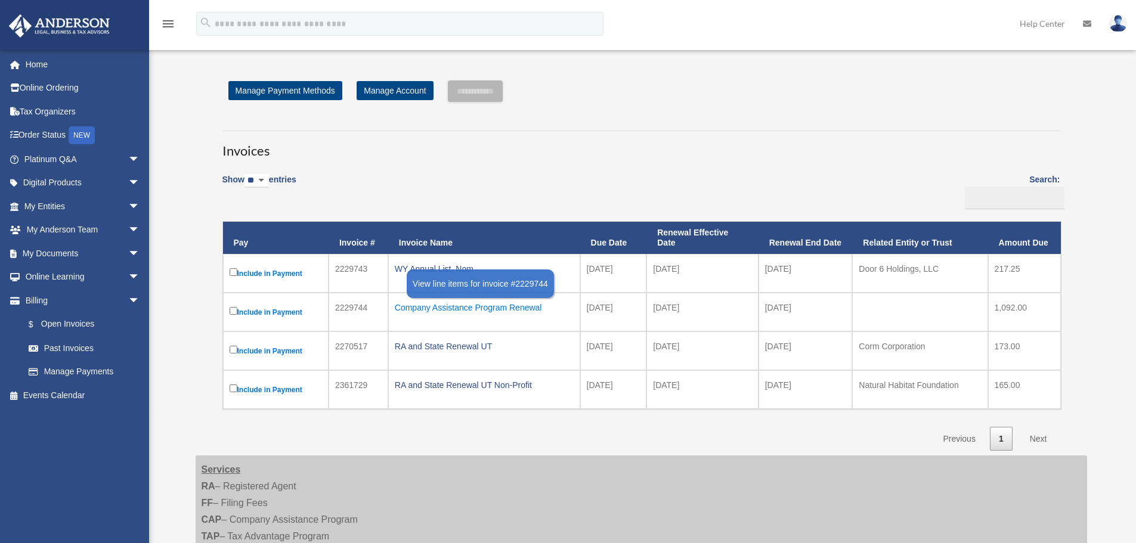
click at [493, 309] on div "Company Assistance Program Renewal" at bounding box center [484, 307] width 179 height 17
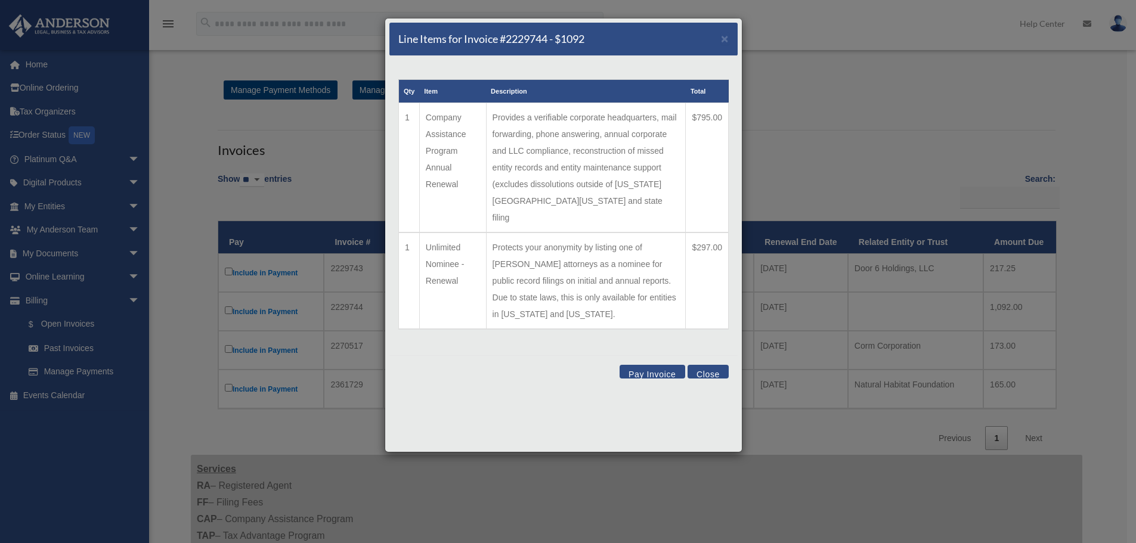
click at [706, 365] on button "Close" at bounding box center [707, 372] width 41 height 14
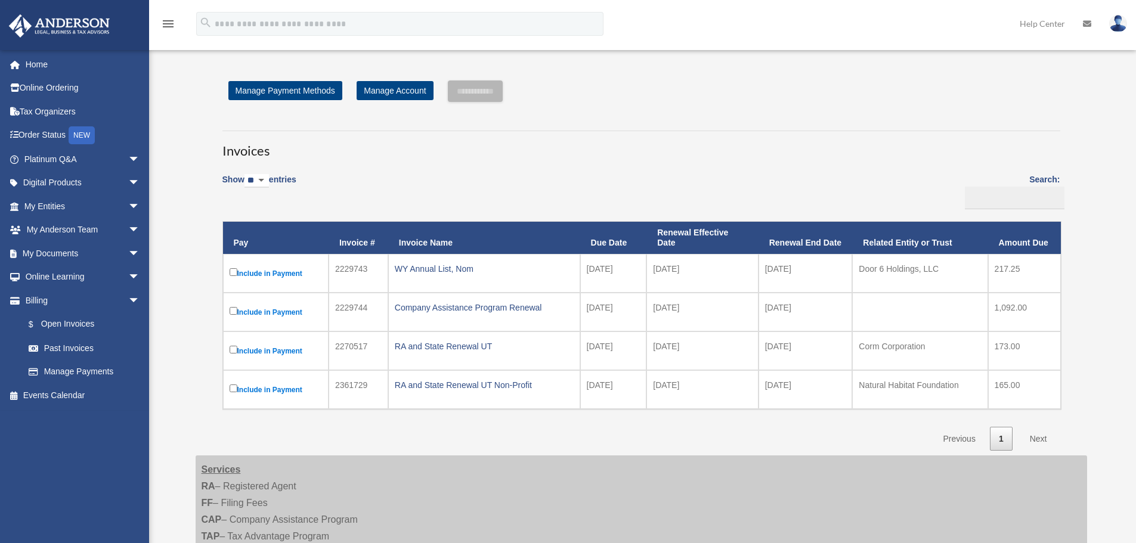
click at [1117, 18] on img at bounding box center [1118, 23] width 18 height 17
click at [910, 103] on link "Logout" at bounding box center [938, 104] width 119 height 24
